Goal: Navigation & Orientation: Find specific page/section

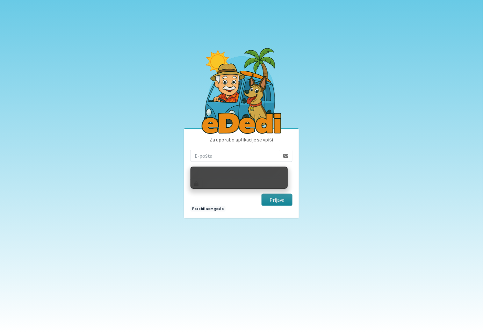
type input "[EMAIL_ADDRESS][DOMAIN_NAME]"
click at [281, 198] on button "Prijava" at bounding box center [277, 200] width 31 height 12
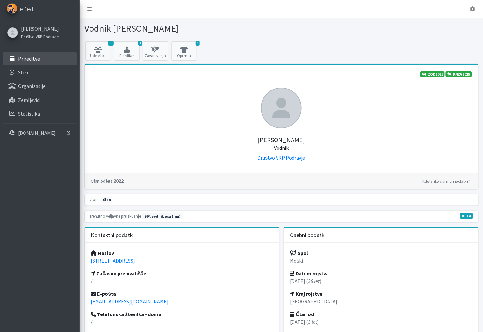
click at [55, 56] on link "Prireditve" at bounding box center [40, 58] width 75 height 13
